Goal: Task Accomplishment & Management: Manage account settings

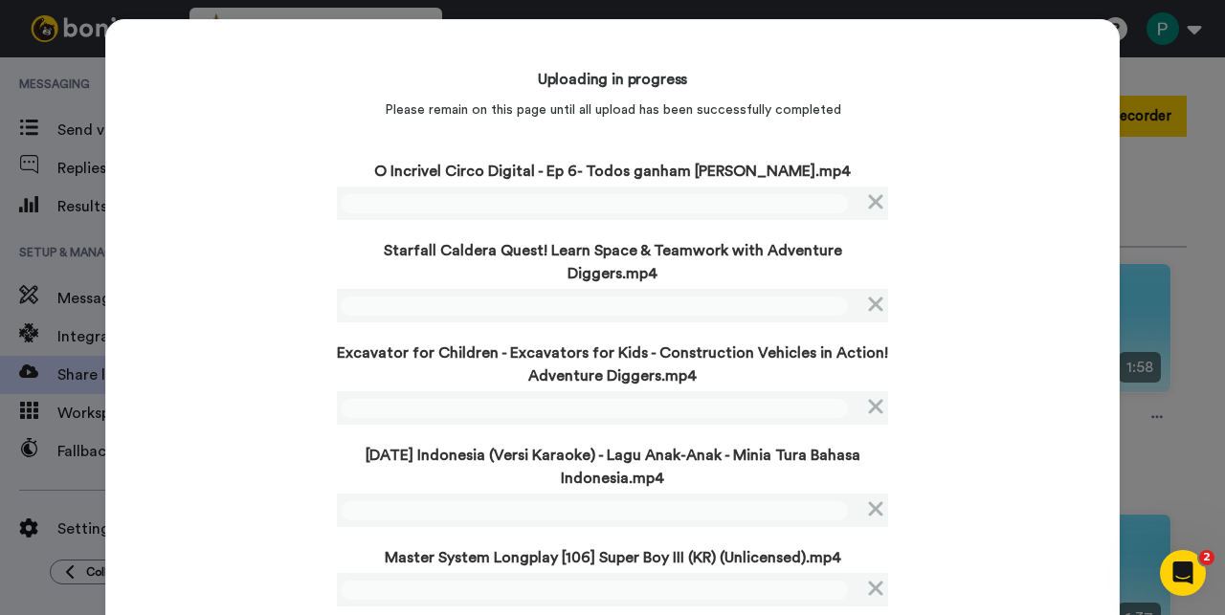
click at [269, 338] on div "Uploading in progress Please remain on this page until all upload has been succ…" at bounding box center [612, 383] width 1014 height 729
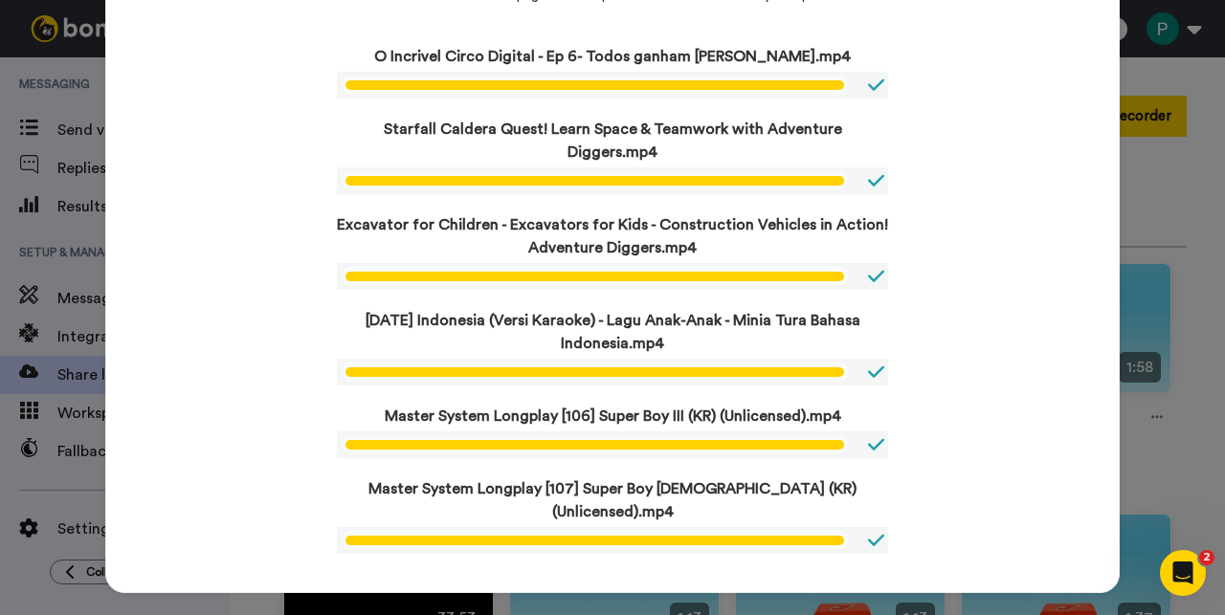
scroll to position [108, 0]
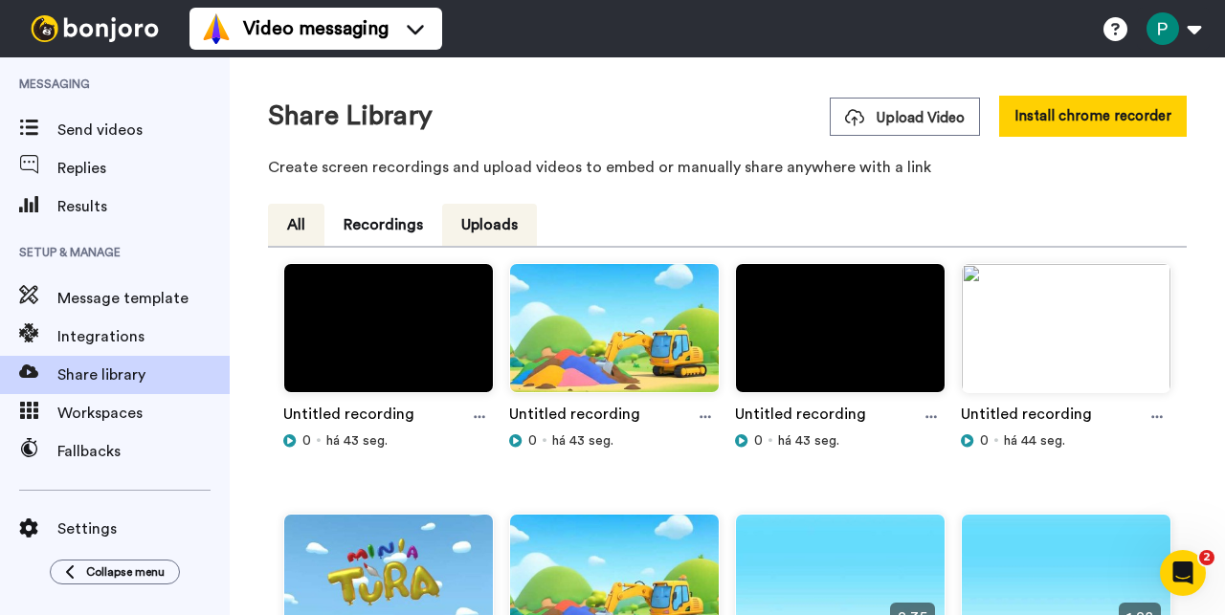
click at [302, 227] on button "All" at bounding box center [296, 225] width 56 height 42
click at [1142, 425] on div at bounding box center [1156, 417] width 29 height 29
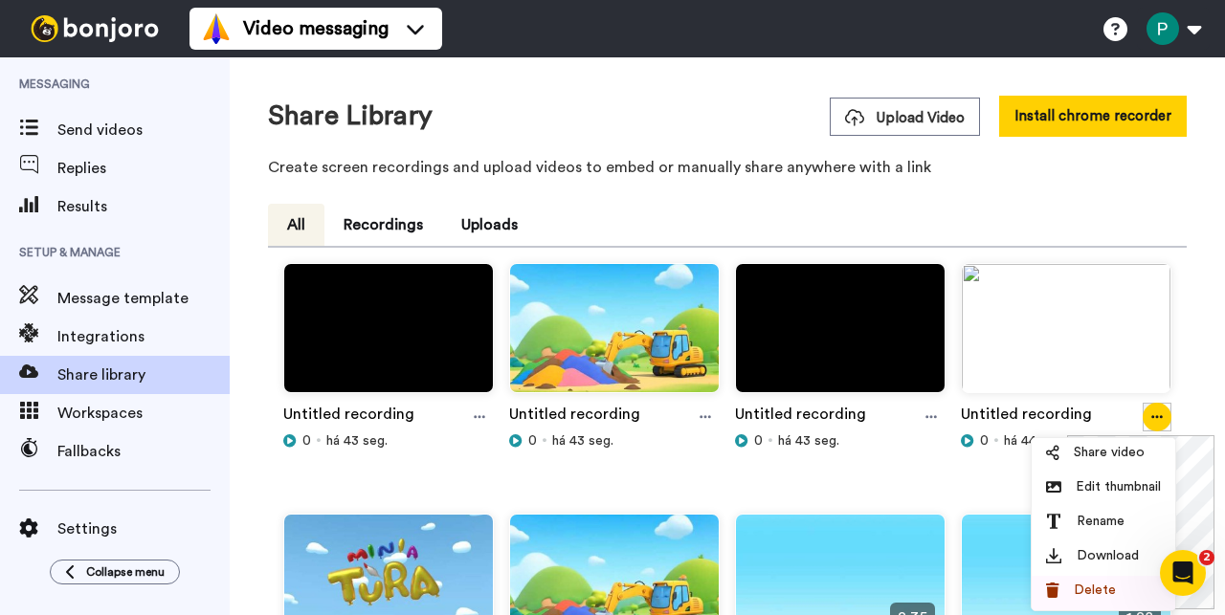
click at [1111, 587] on span "Delete" at bounding box center [1095, 590] width 42 height 19
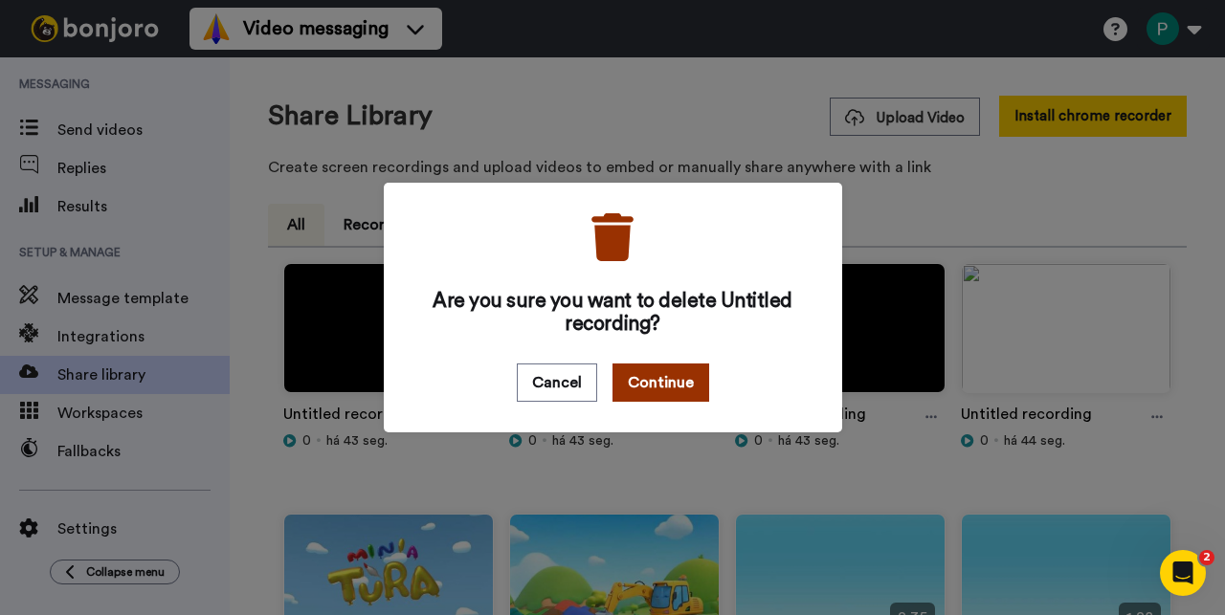
click at [666, 391] on button "Continue" at bounding box center [660, 383] width 97 height 38
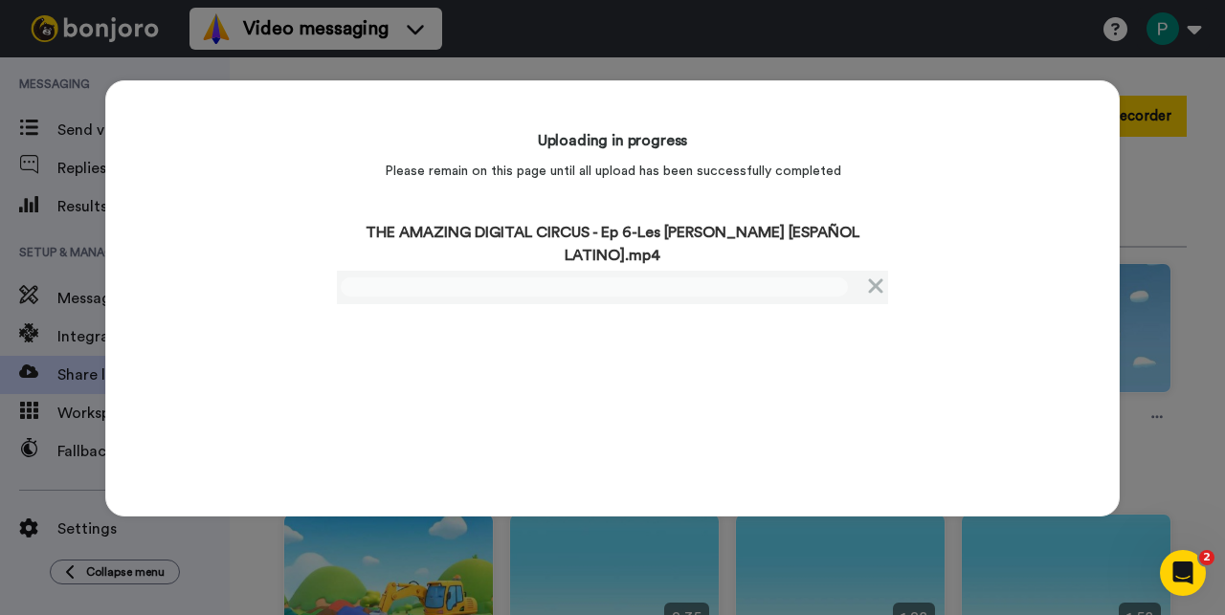
click at [266, 341] on div "Uploading in progress Please remain on this page until all upload has been succ…" at bounding box center [612, 298] width 1014 height 436
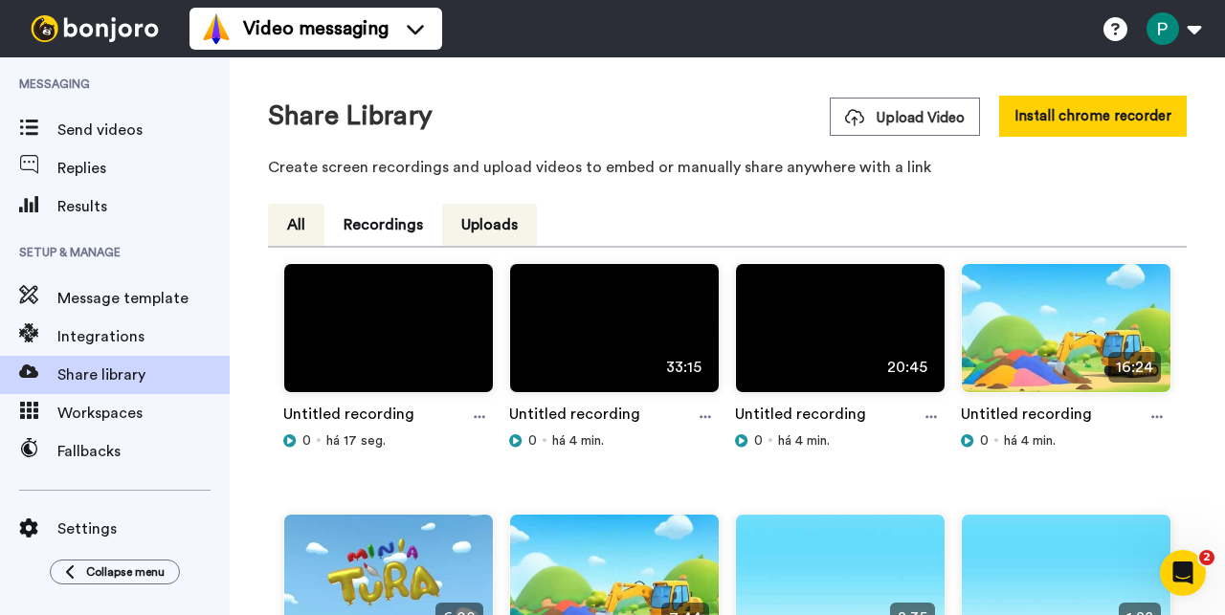
click at [302, 236] on button "All" at bounding box center [296, 225] width 56 height 42
